Goal: Find specific page/section: Find specific page/section

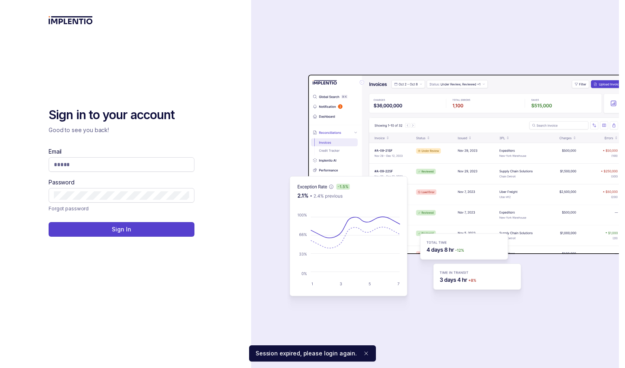
click at [0, 367] on com-1password-button at bounding box center [0, 368] width 0 height 0
type input "**********"
